Goal: Information Seeking & Learning: Find specific page/section

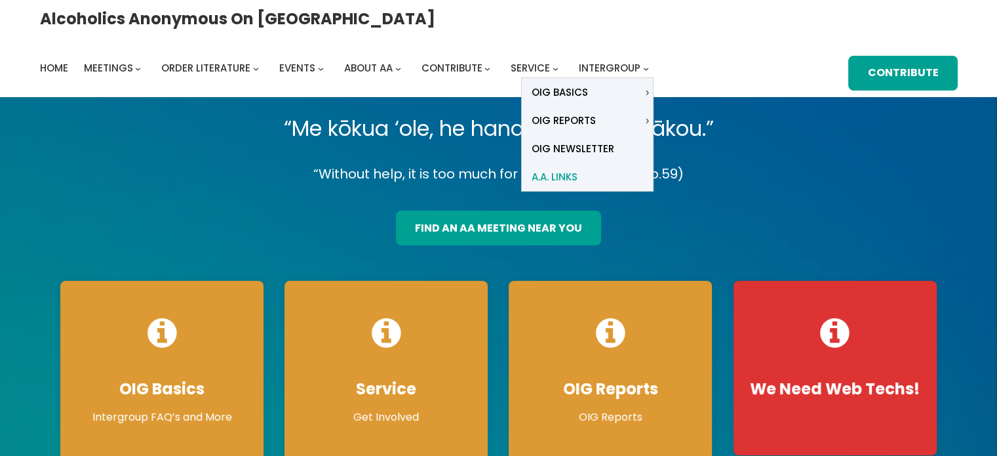
click at [577, 168] on span "A.A. Links" at bounding box center [555, 177] width 46 height 18
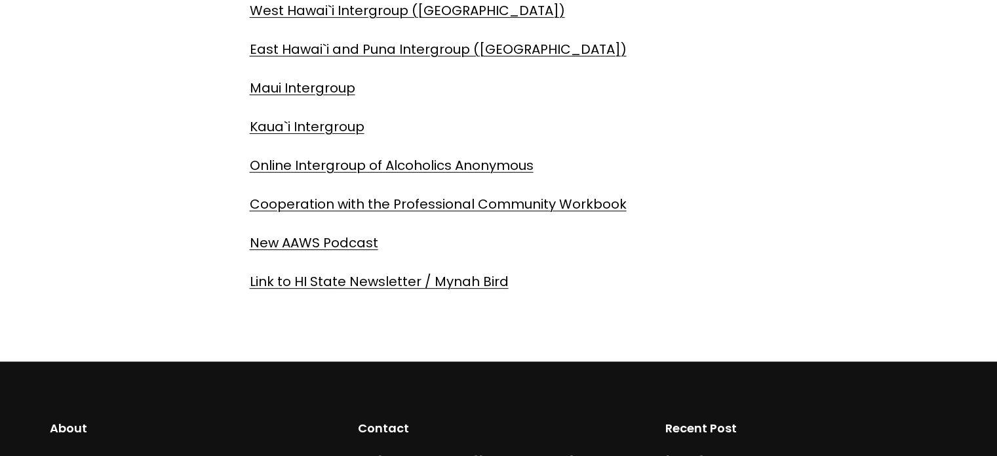
scroll to position [535, 0]
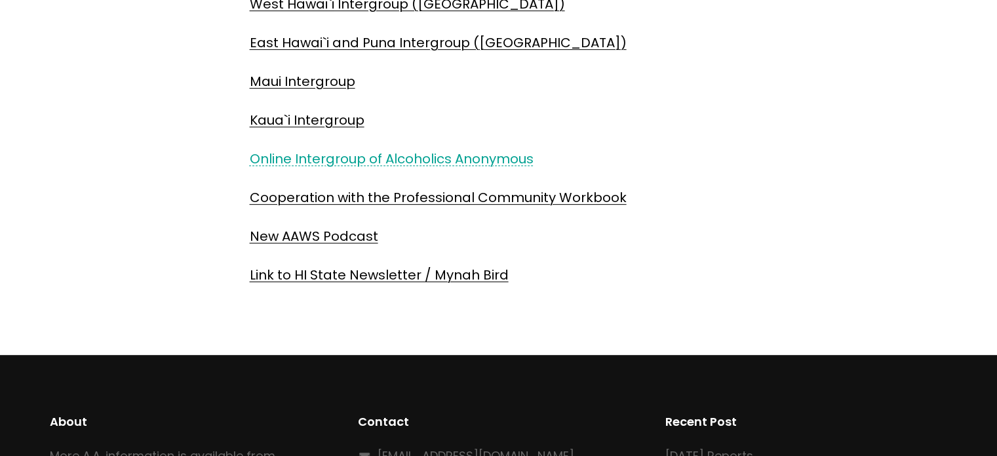
click at [273, 159] on link "Online Intergroup of Alcoholics Anonymous" at bounding box center [392, 158] width 284 height 18
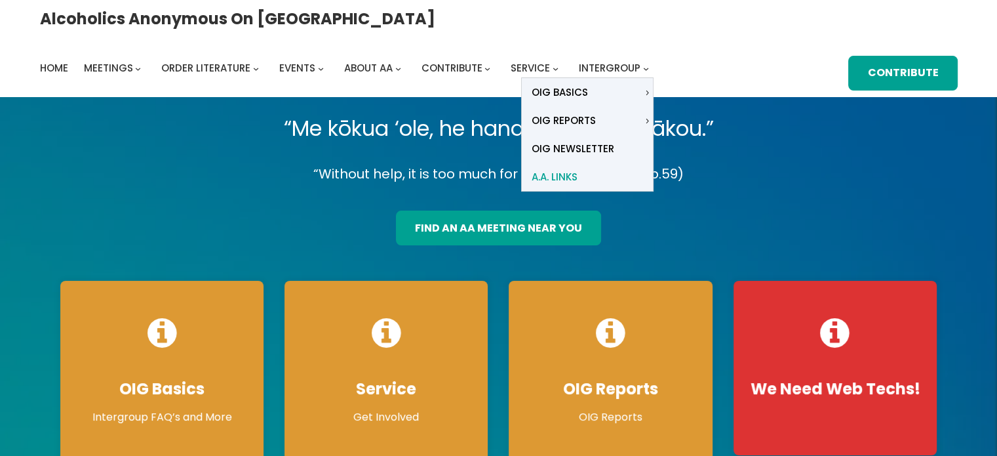
click at [577, 168] on span "A.A. Links" at bounding box center [555, 177] width 46 height 18
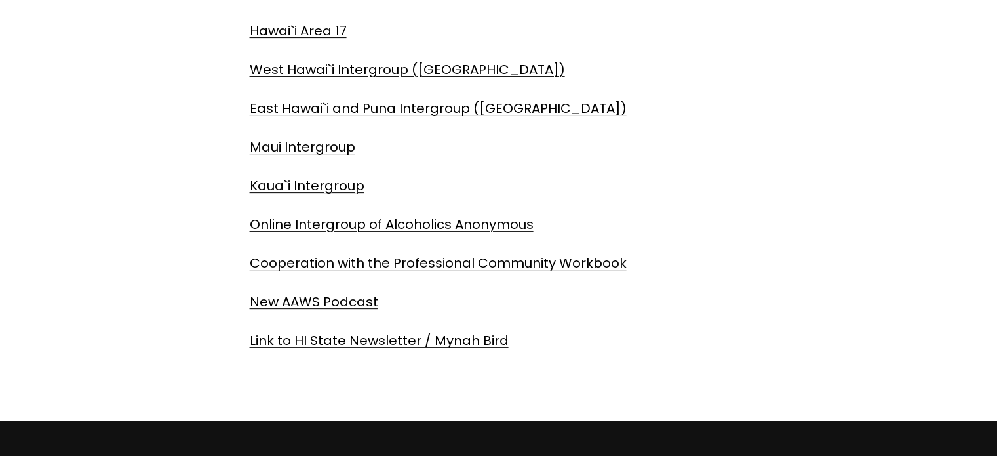
scroll to position [469, 0]
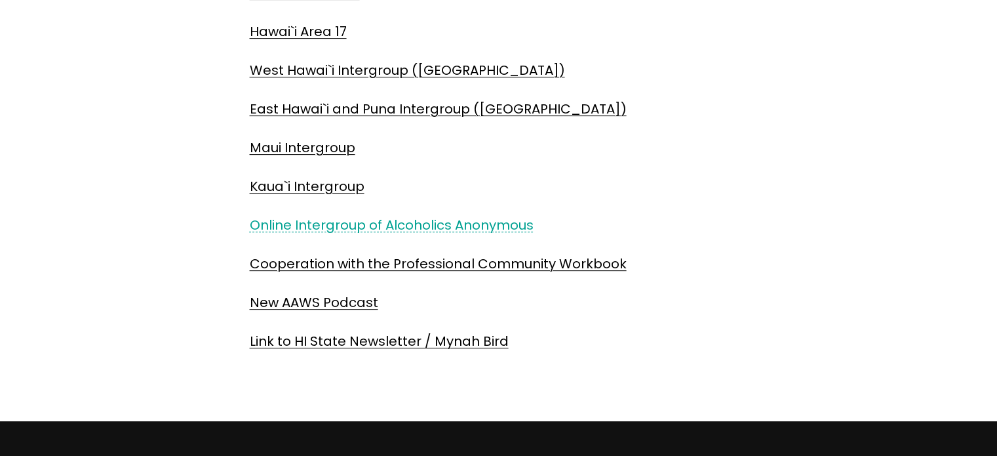
click at [465, 225] on link "Online Intergroup of Alcoholics Anonymous" at bounding box center [392, 225] width 284 height 18
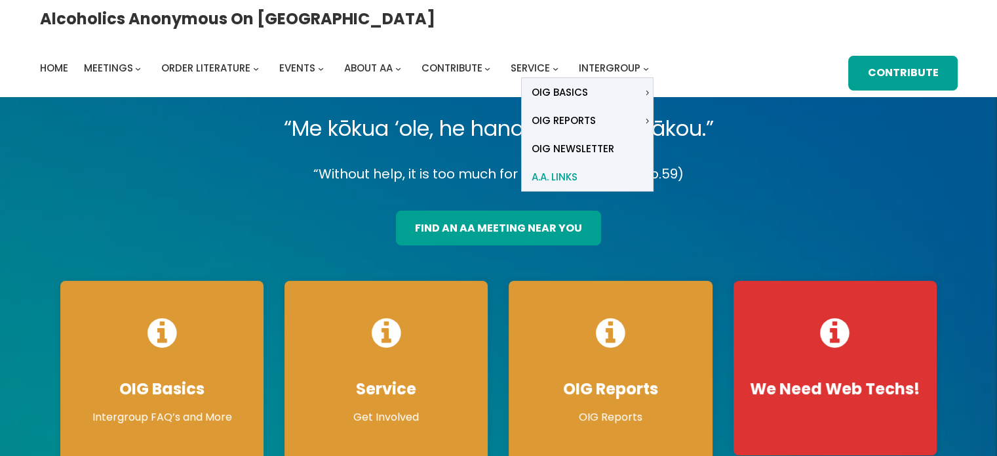
click at [577, 168] on span "A.A. Links" at bounding box center [555, 177] width 46 height 18
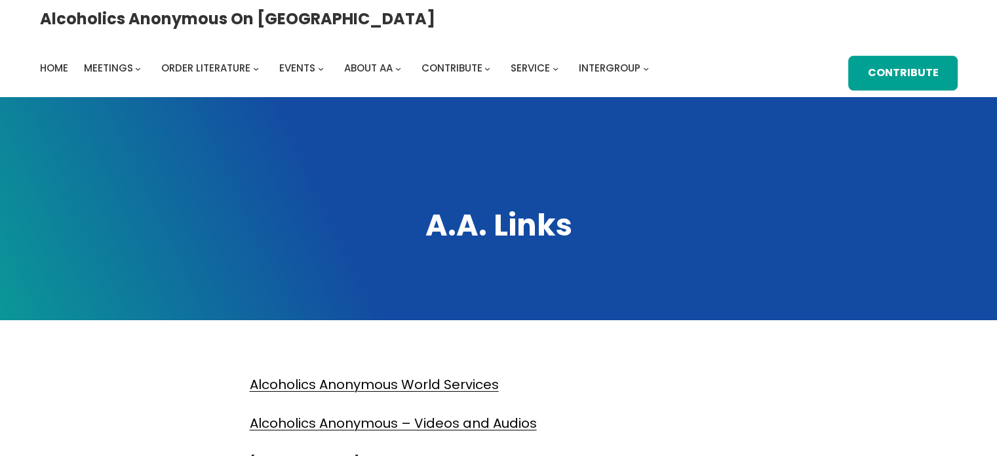
scroll to position [304, 0]
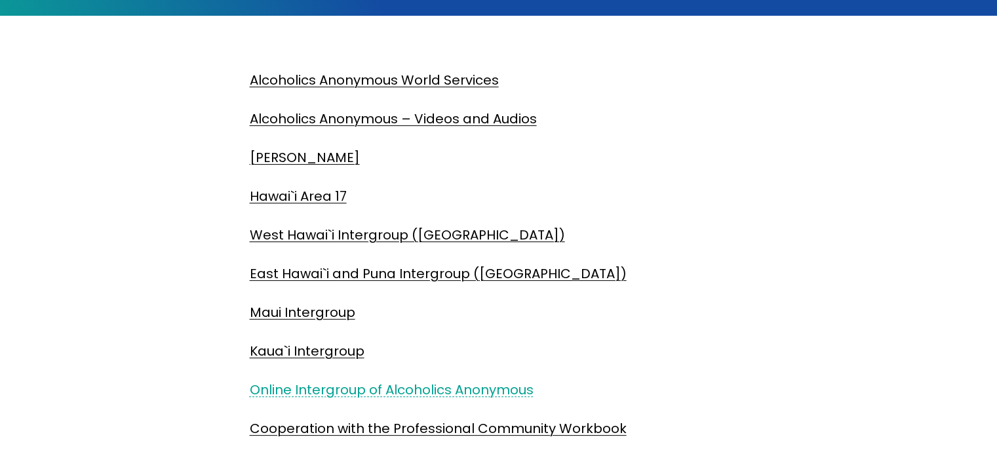
click at [290, 387] on link "Online Intergroup of Alcoholics Anonymous" at bounding box center [392, 389] width 284 height 18
